Goal: Information Seeking & Learning: Learn about a topic

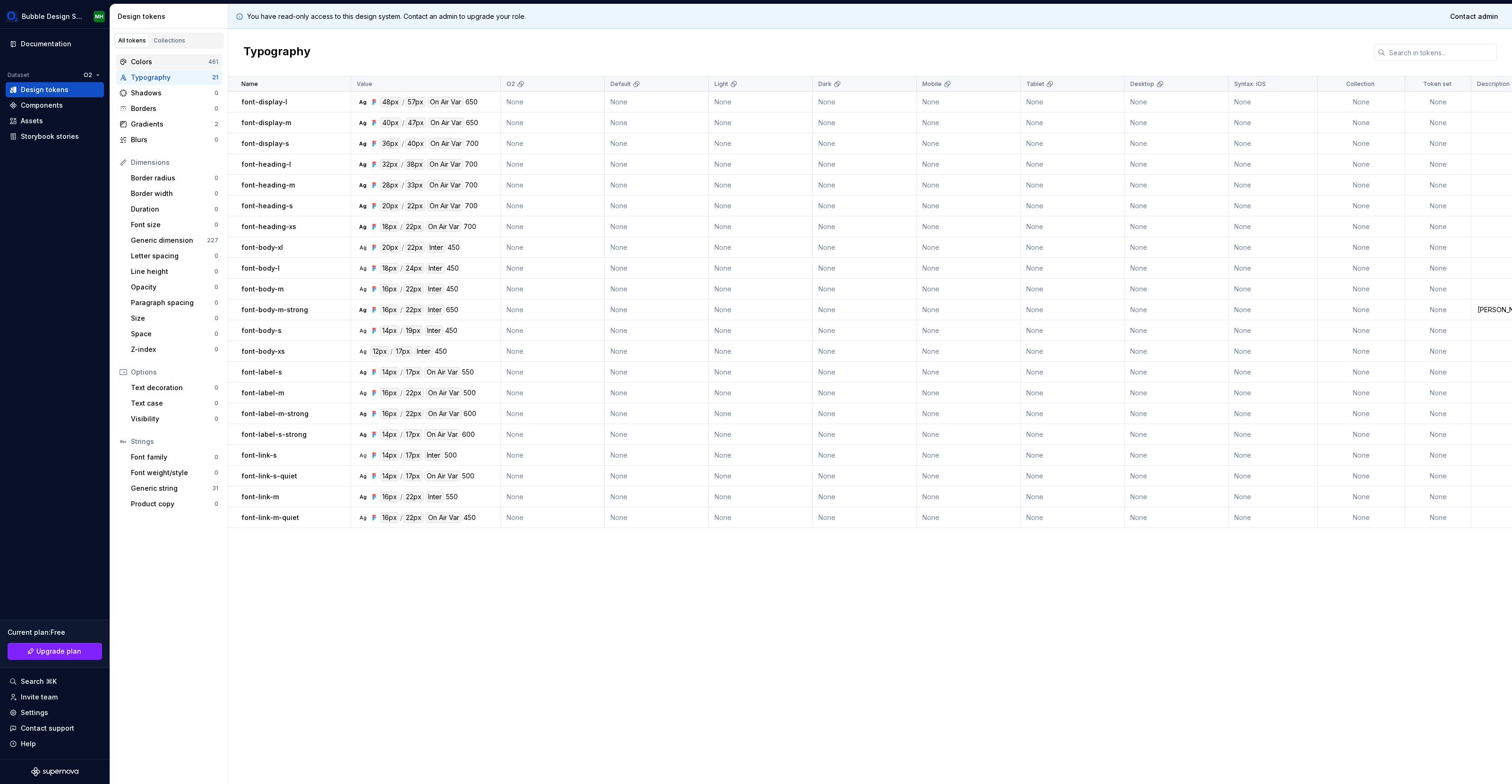
click at [163, 63] on div "Colors" at bounding box center [170, 61] width 78 height 10
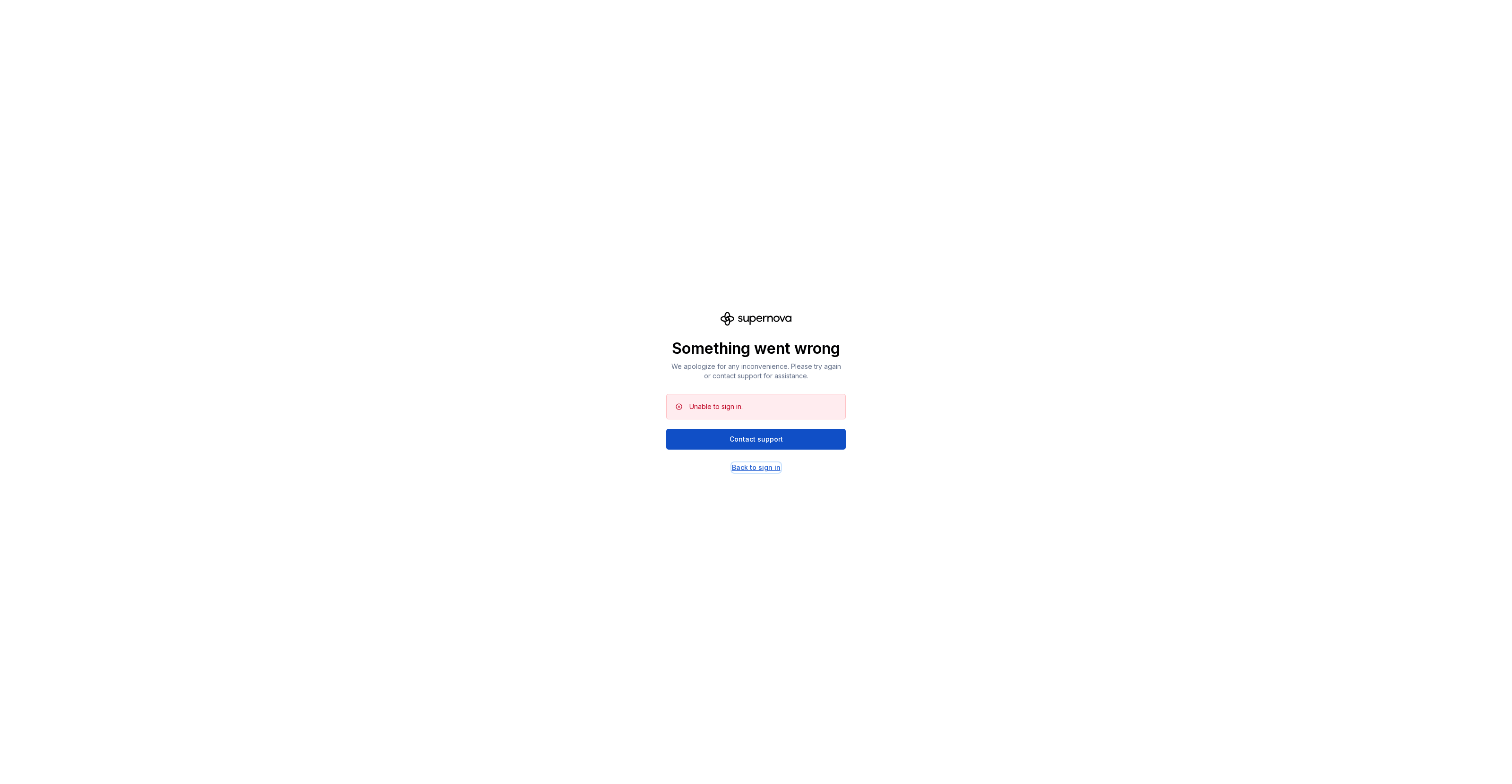
click at [753, 469] on div "Back to sign in" at bounding box center [756, 467] width 48 height 10
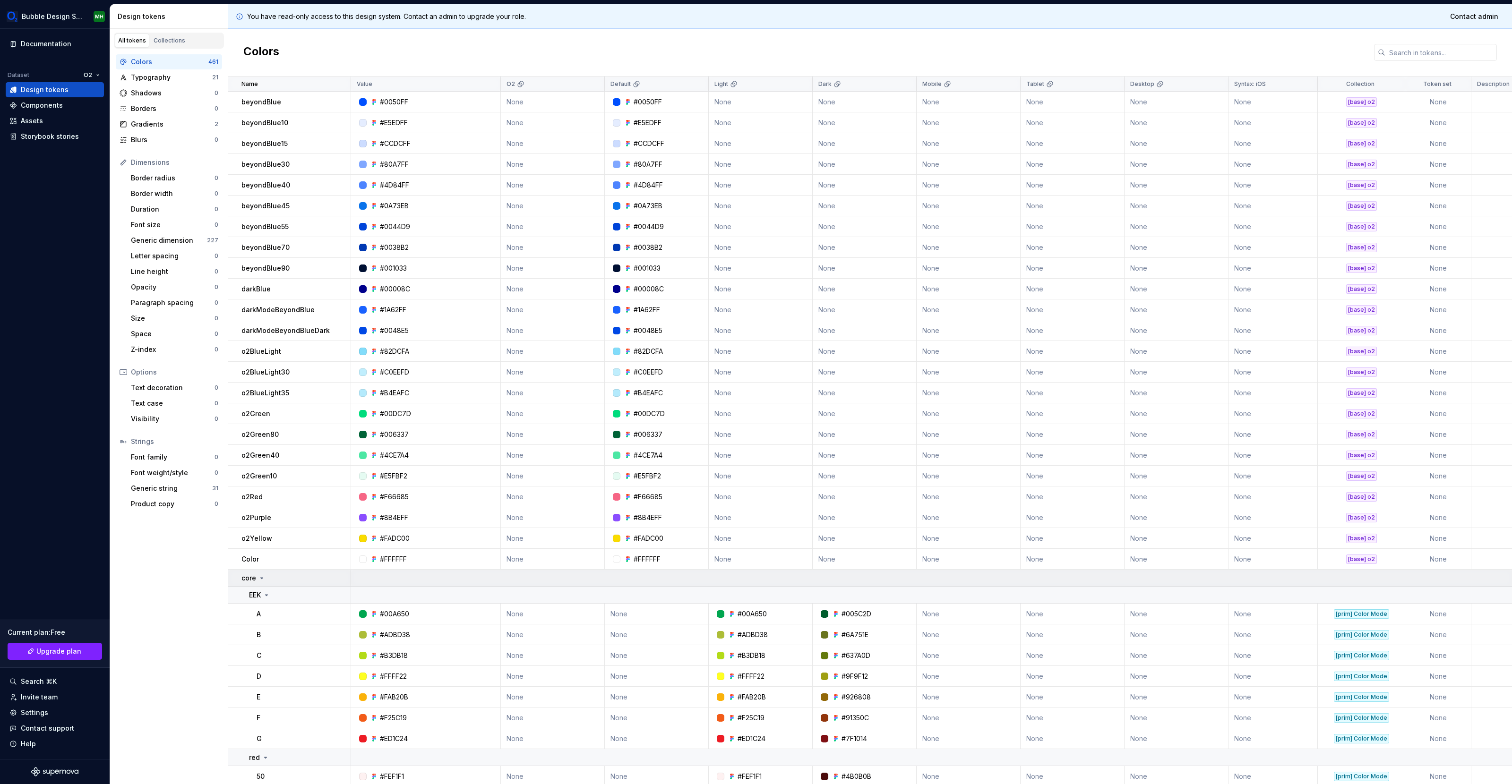
click at [261, 578] on icon at bounding box center [261, 578] width 2 height 1
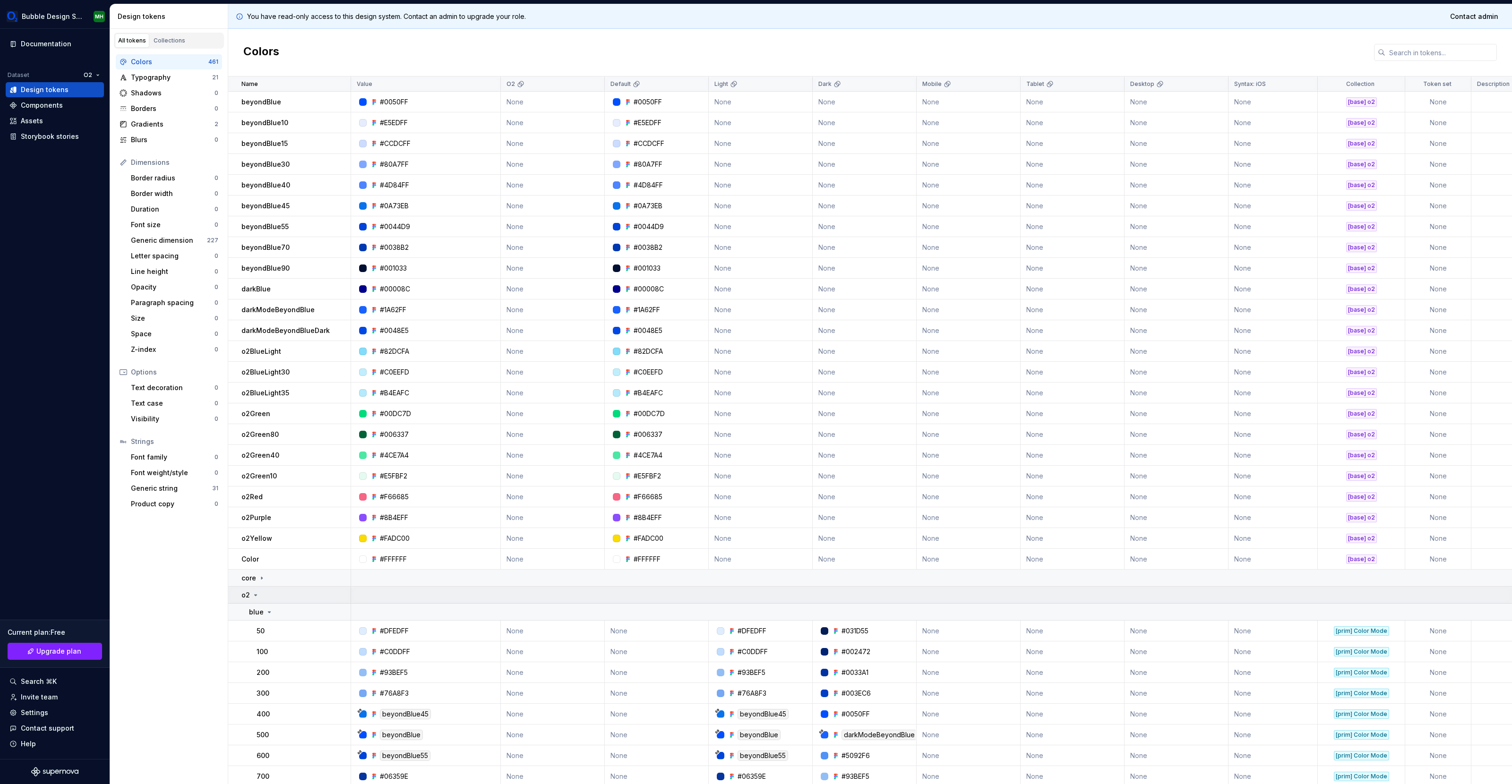
click at [256, 596] on icon at bounding box center [256, 595] width 7 height 7
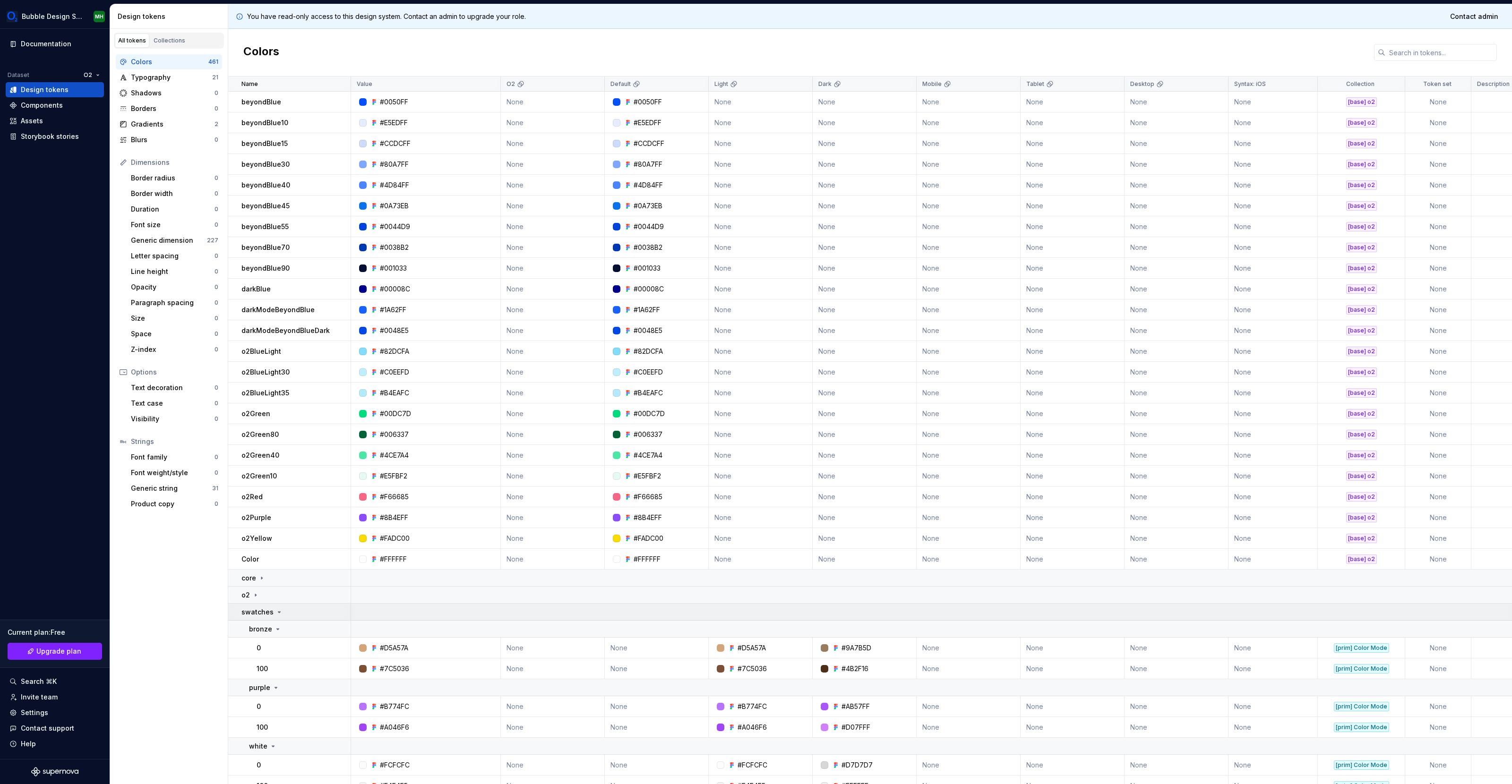
click at [268, 611] on p "swatches" at bounding box center [258, 612] width 32 height 10
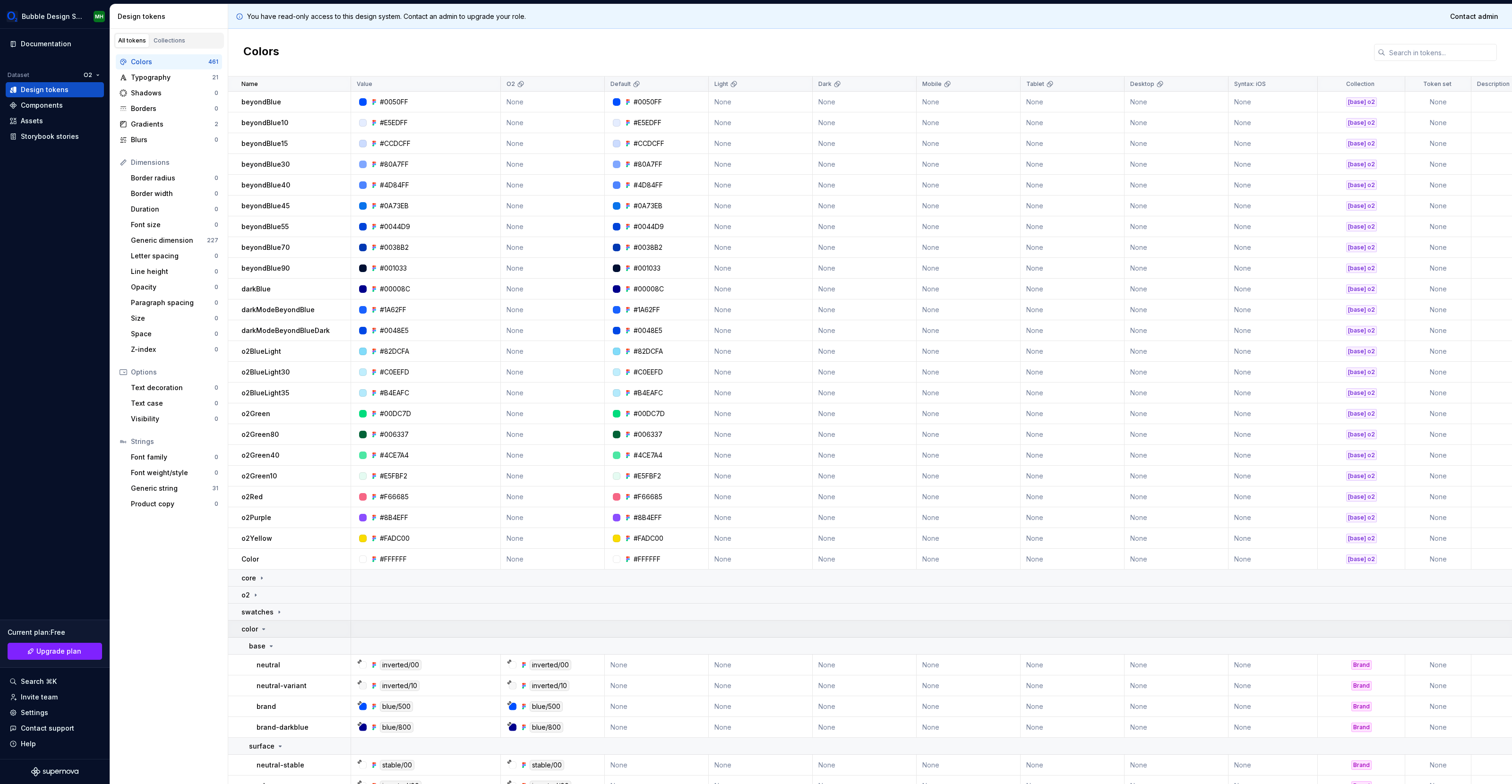
click at [260, 630] on icon at bounding box center [264, 629] width 7 height 7
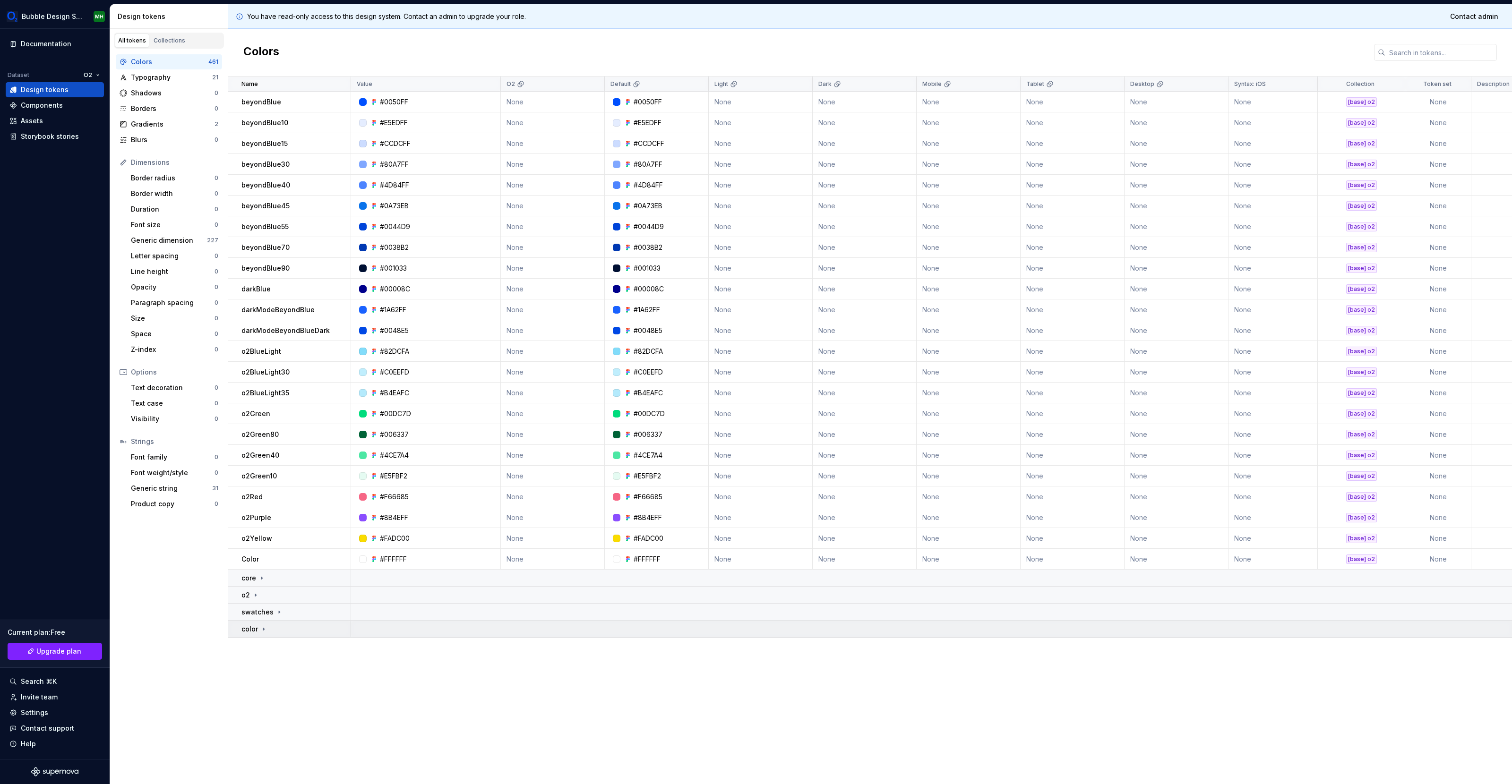
click at [261, 632] on icon at bounding box center [264, 629] width 7 height 7
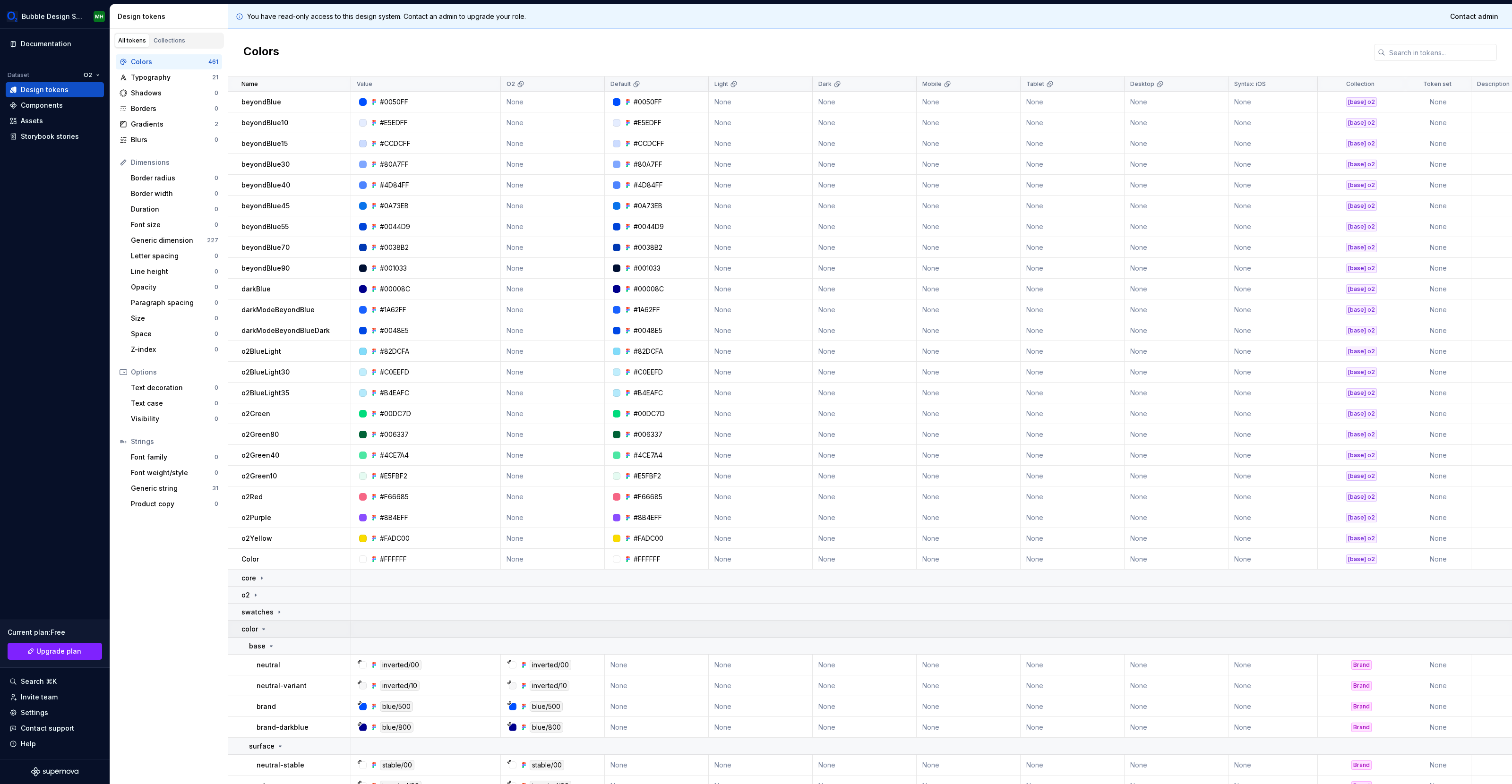
click at [261, 632] on icon at bounding box center [264, 629] width 7 height 7
